Goal: Check status: Check status

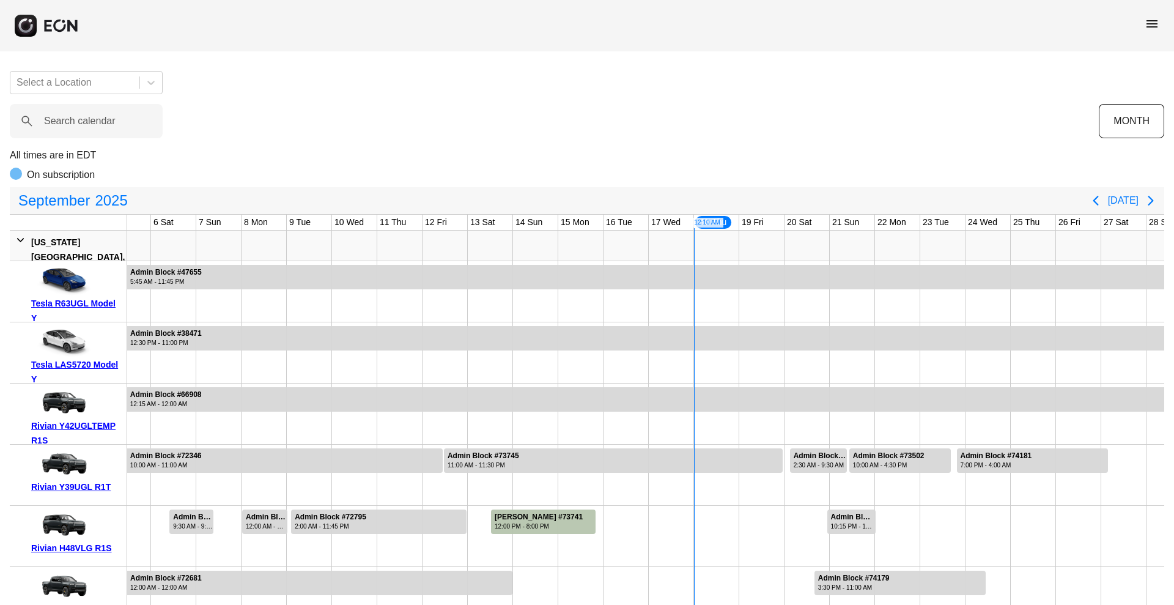
click at [1154, 22] on span "menu" at bounding box center [1152, 24] width 15 height 15
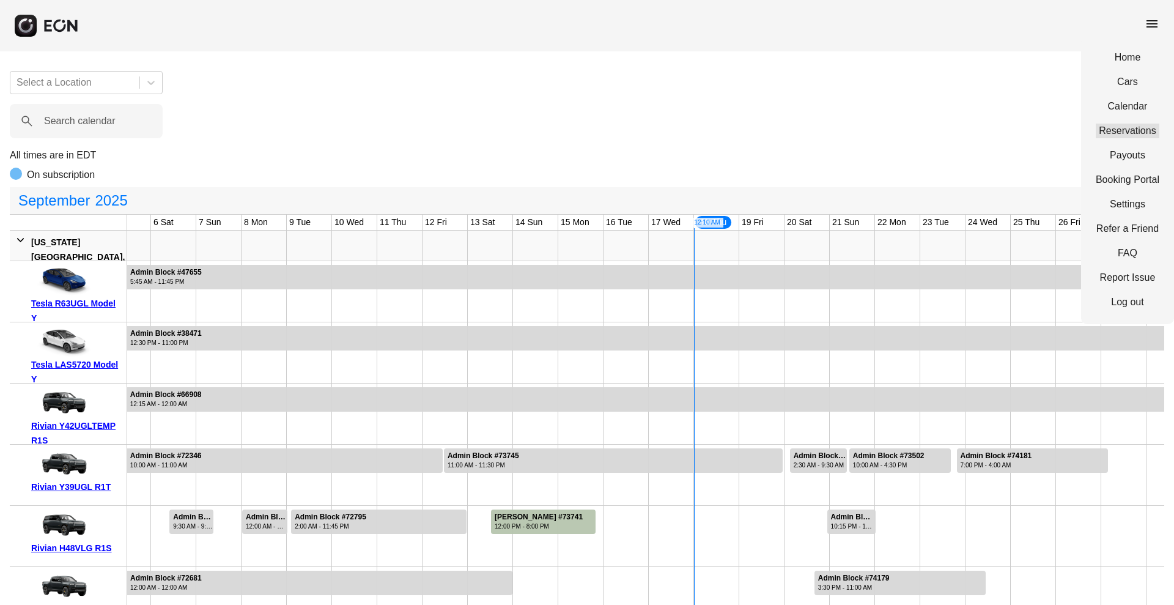
click at [1112, 127] on link "Reservations" at bounding box center [1128, 131] width 64 height 15
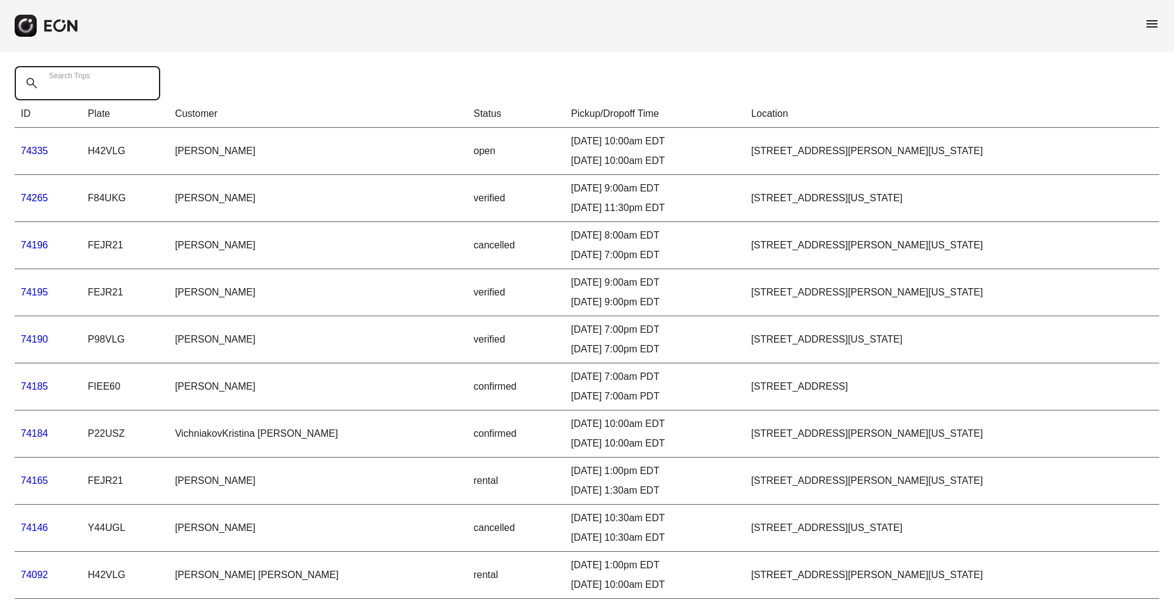
click at [86, 75] on div "Search Trips" at bounding box center [91, 83] width 153 height 34
paste Trips "*****"
type Trips "*****"
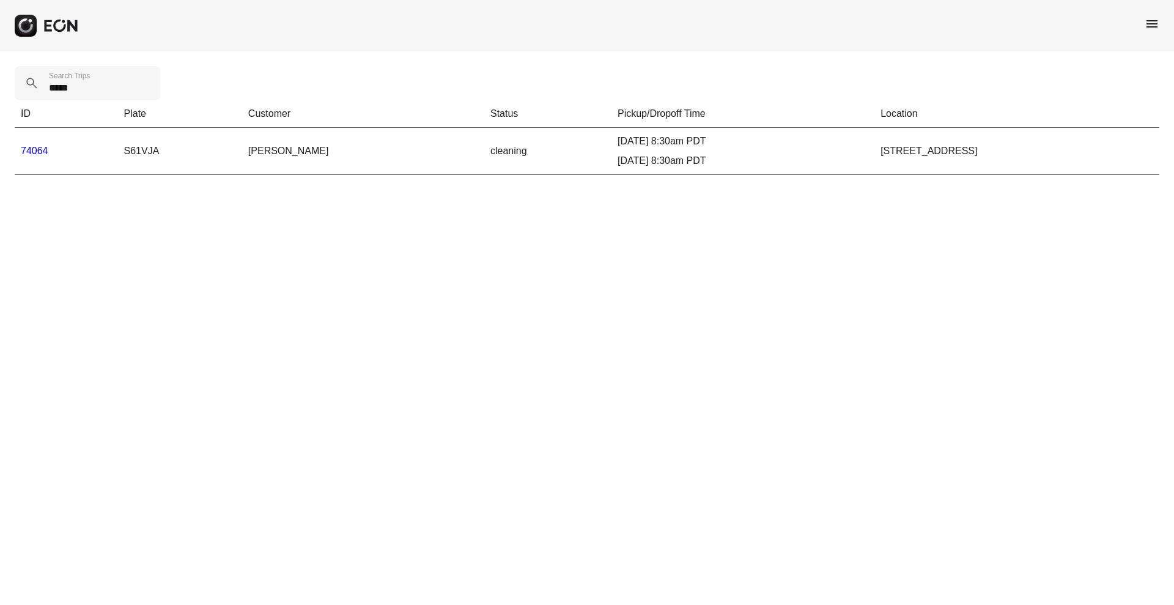
click at [33, 149] on link "74064" at bounding box center [35, 151] width 28 height 10
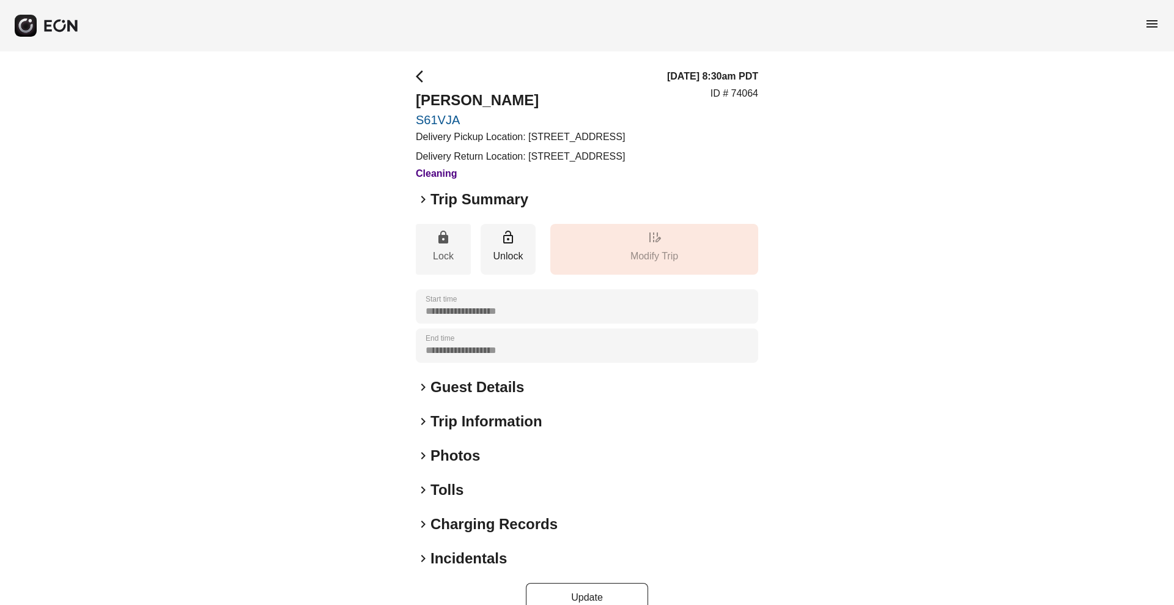
scroll to position [54, 0]
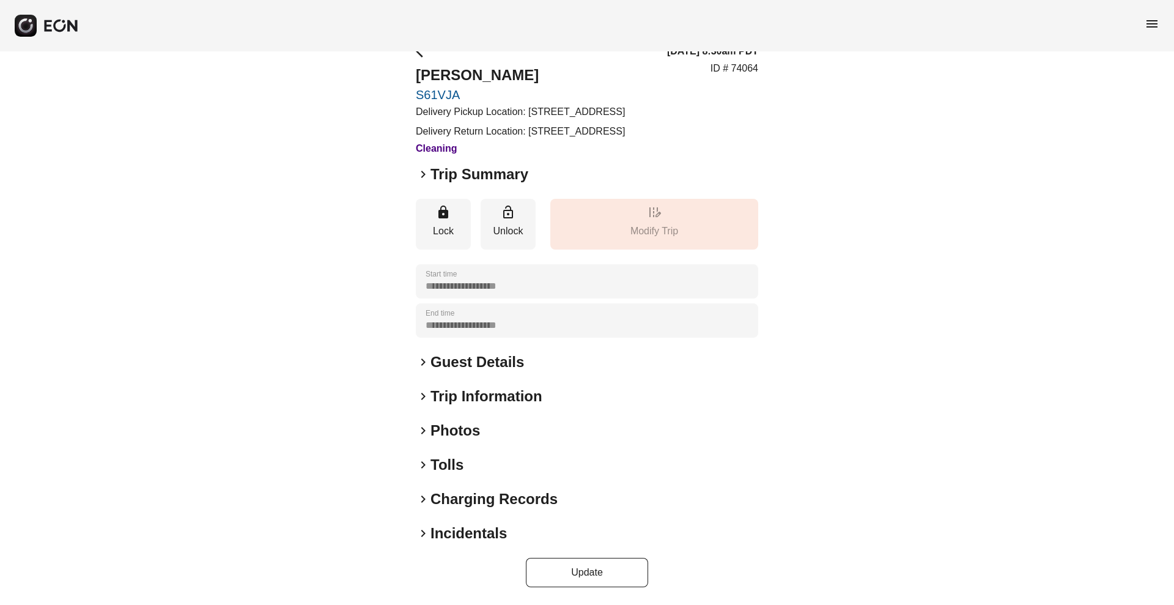
click at [446, 459] on h2 "Tolls" at bounding box center [447, 465] width 33 height 20
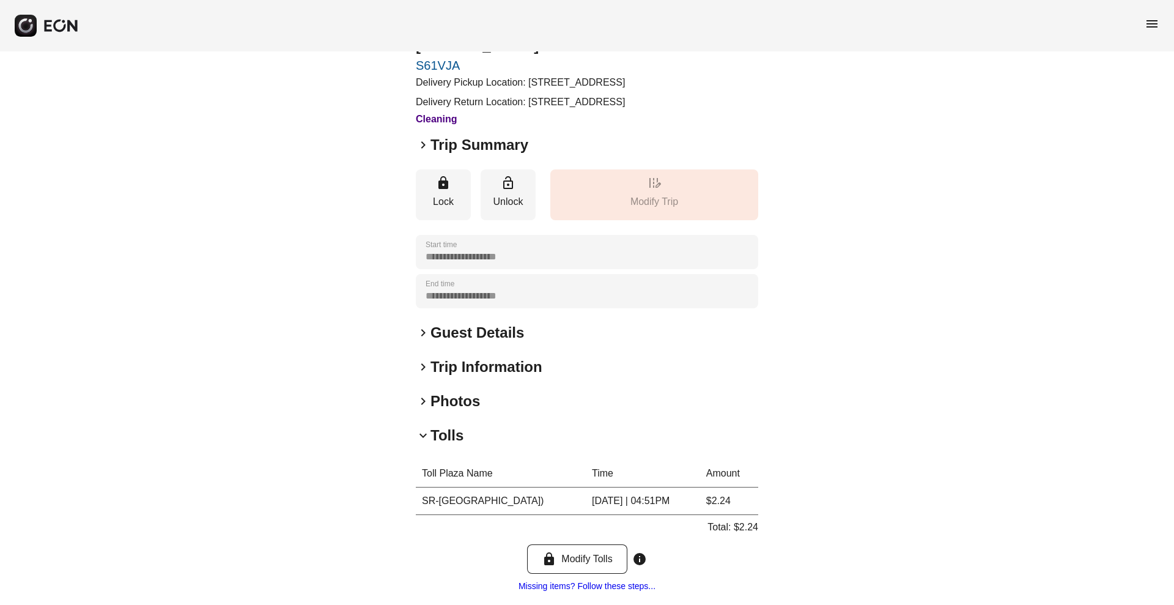
scroll to position [202, 0]
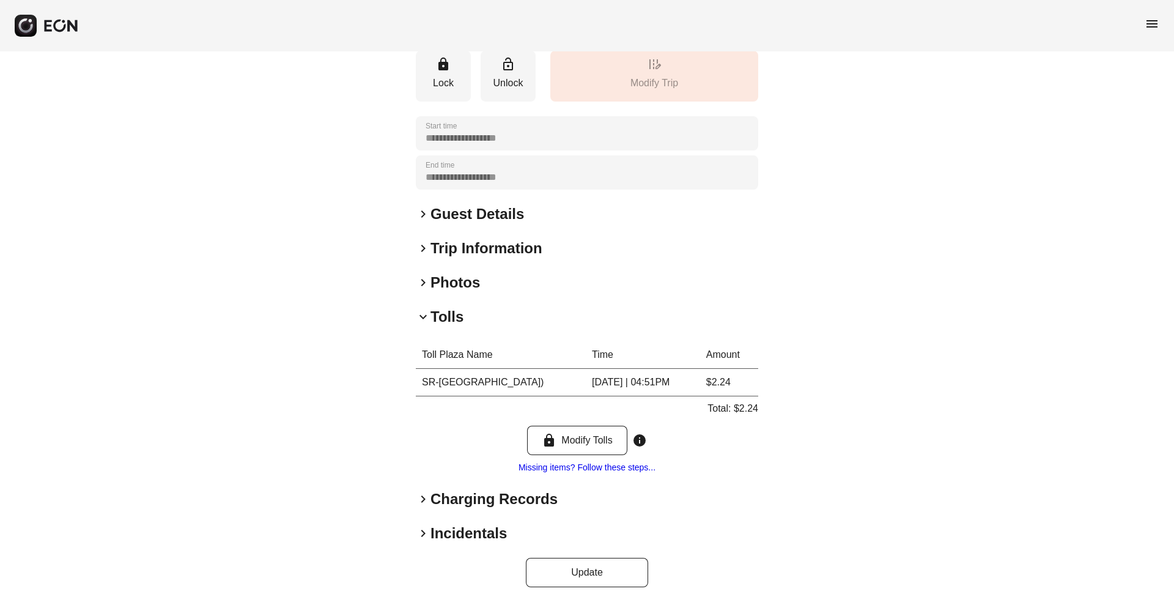
click at [743, 401] on p "Total: $2.24" at bounding box center [733, 408] width 51 height 15
copy p "2.24"
click at [429, 320] on span "keyboard_arrow_down" at bounding box center [423, 316] width 15 height 15
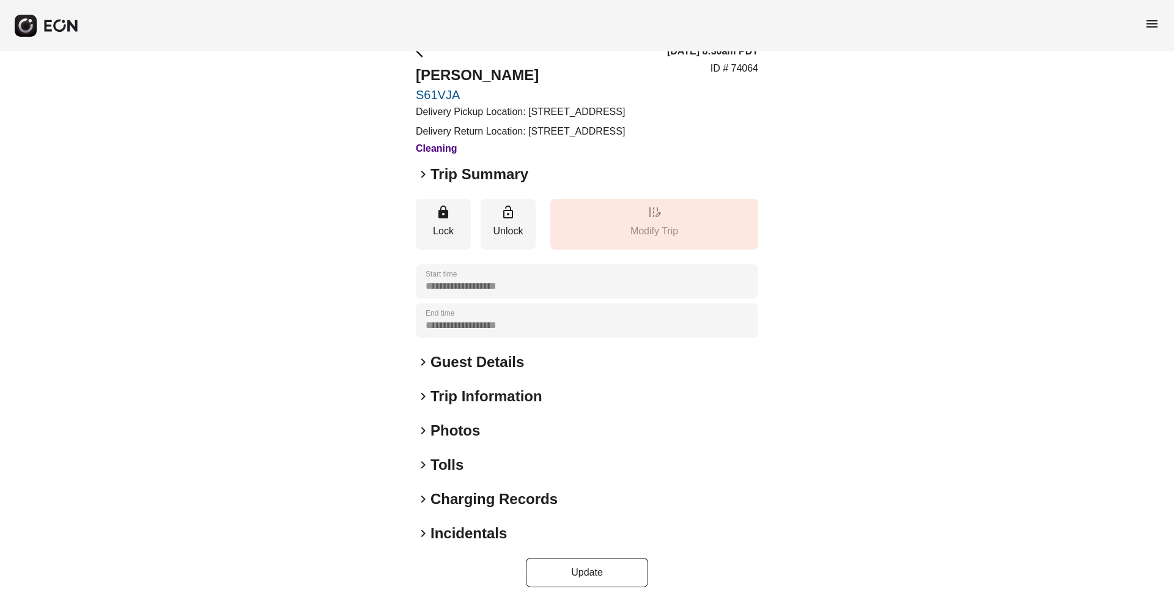
scroll to position [54, 0]
click at [450, 495] on h2 "Charging Records" at bounding box center [494, 499] width 127 height 20
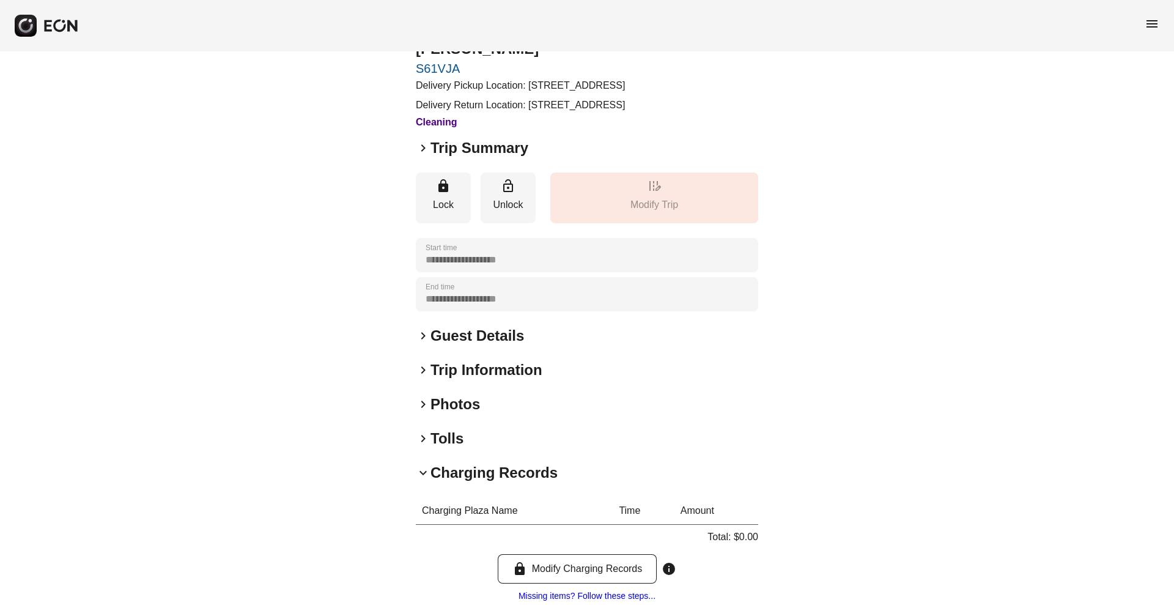
scroll to position [0, 0]
